Goal: Use online tool/utility

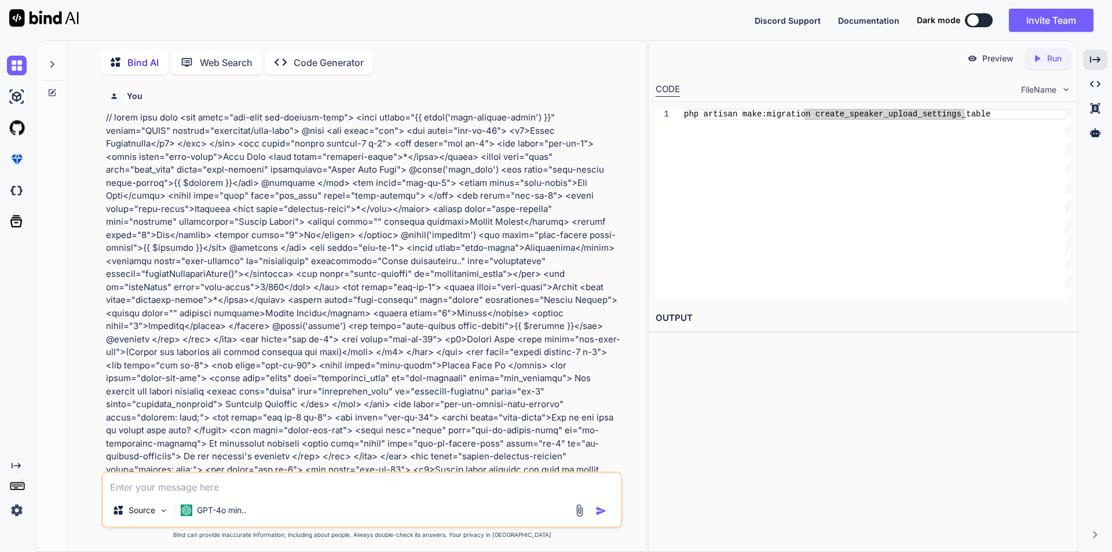
scroll to position [15546, 0]
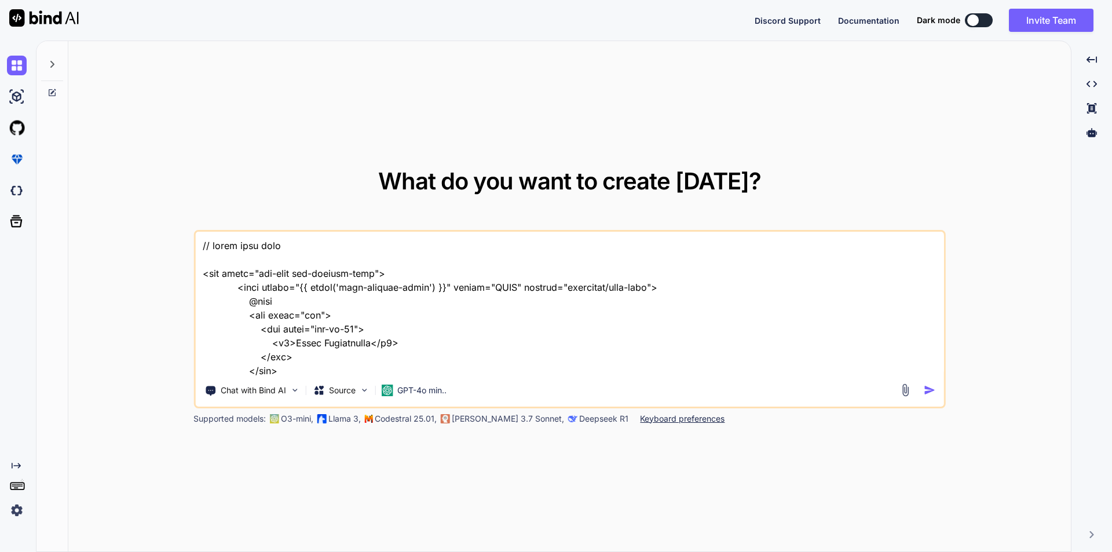
type textarea "x"
click at [387, 301] on textarea at bounding box center [569, 304] width 749 height 144
type textarea ""below i am writing functionality to store speaker tasks and is working perfect…"
type textarea "x"
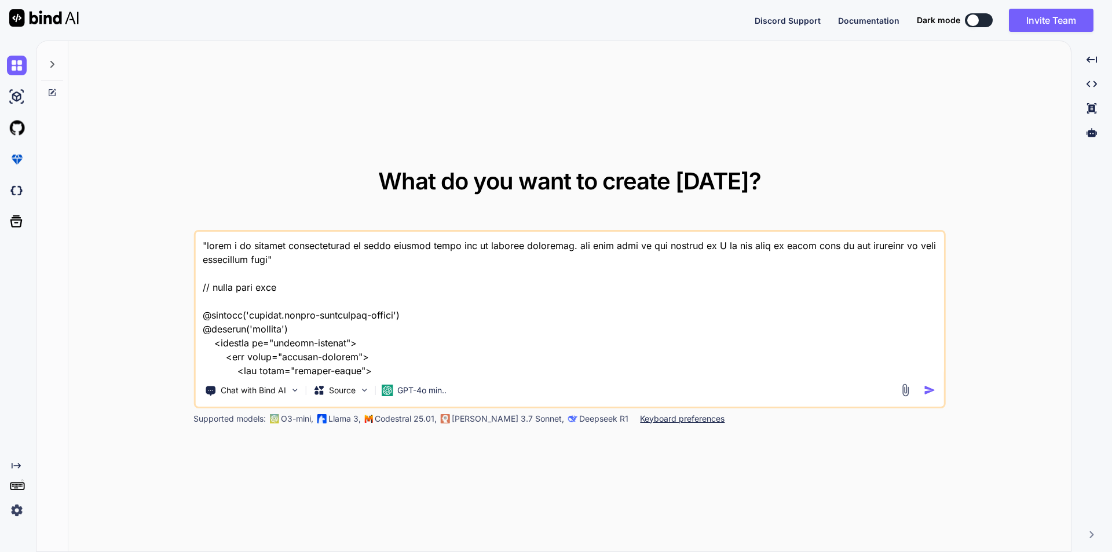
scroll to position [10416, 0]
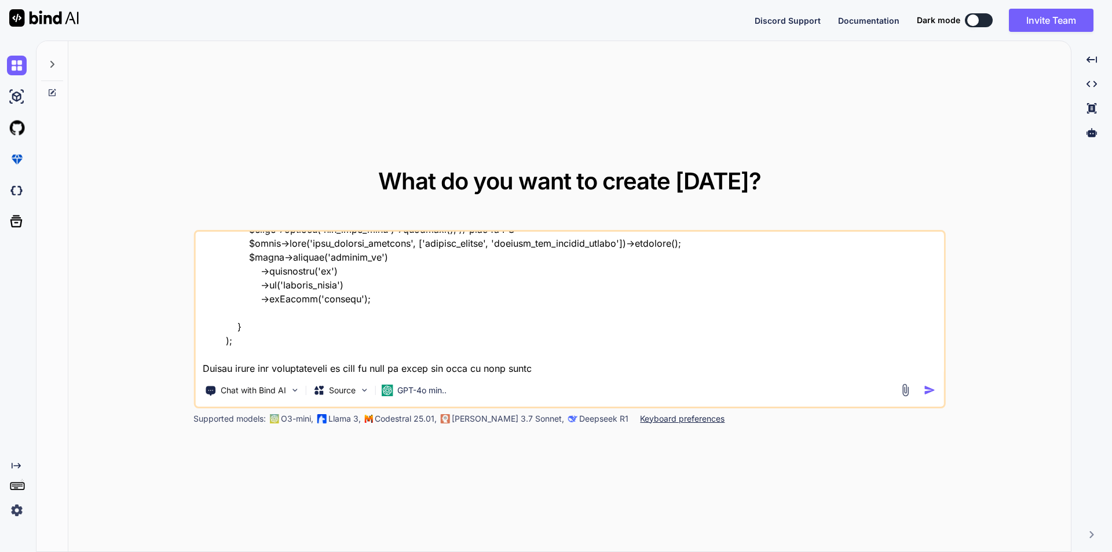
type textarea ""below i am writing functionality to store speaker tasks and is working perfect…"
click at [930, 390] on img "button" at bounding box center [930, 390] width 12 height 12
type textarea "x"
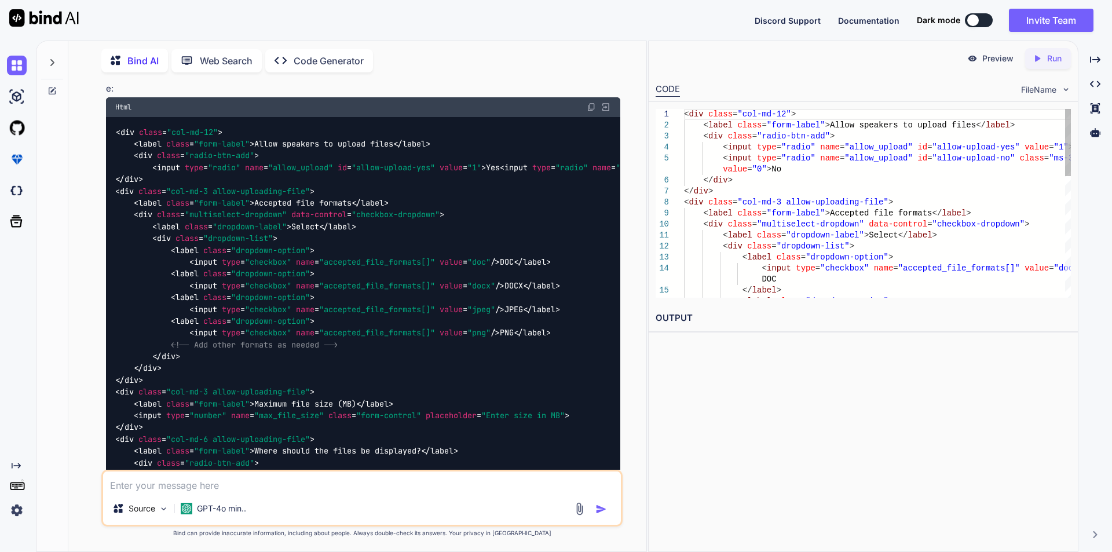
scroll to position [2621, 0]
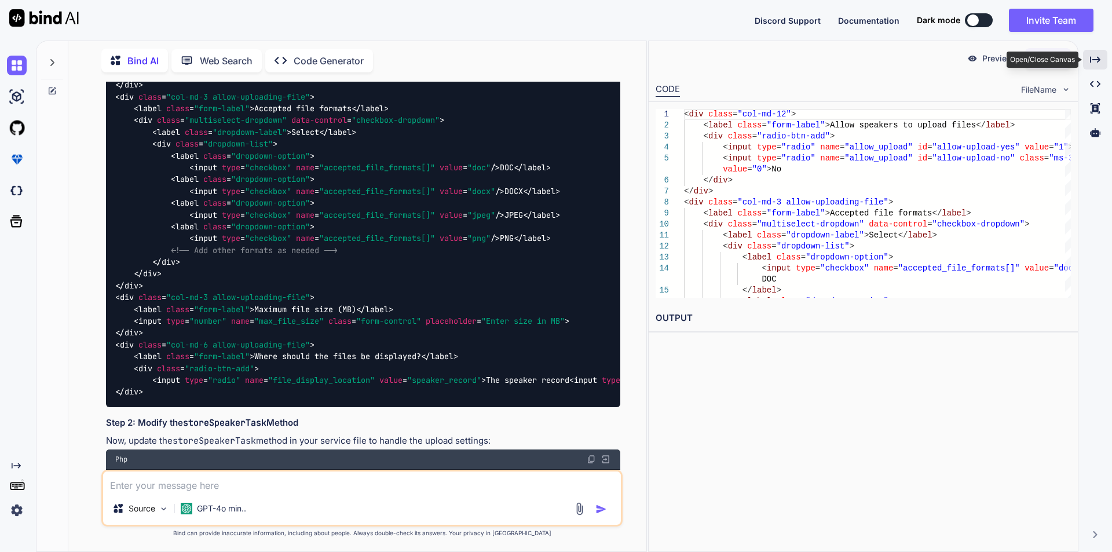
click at [1093, 56] on icon "Created with Pixso." at bounding box center [1095, 59] width 10 height 10
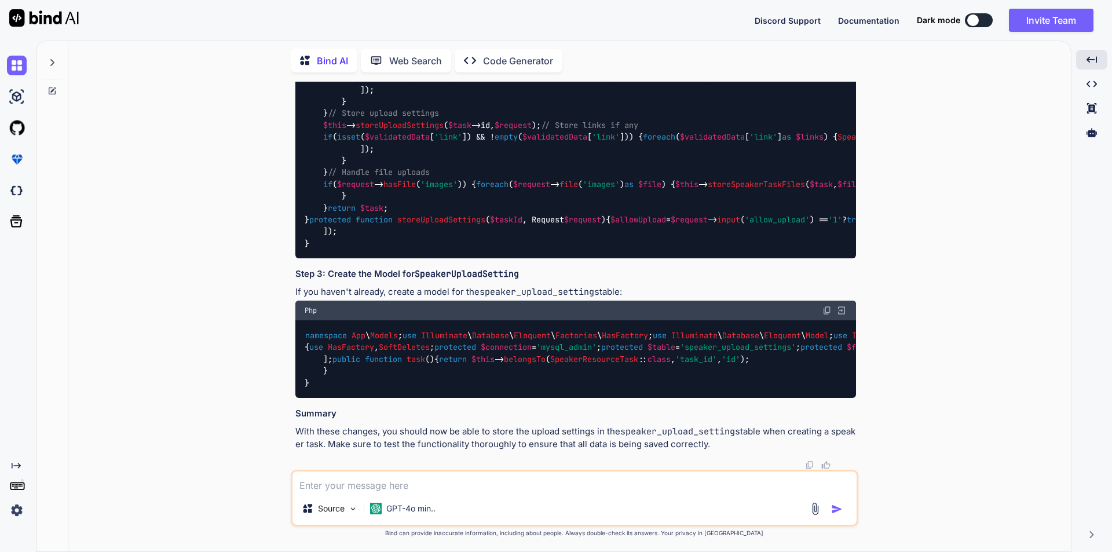
scroll to position [4168, 0]
